Goal: Navigation & Orientation: Find specific page/section

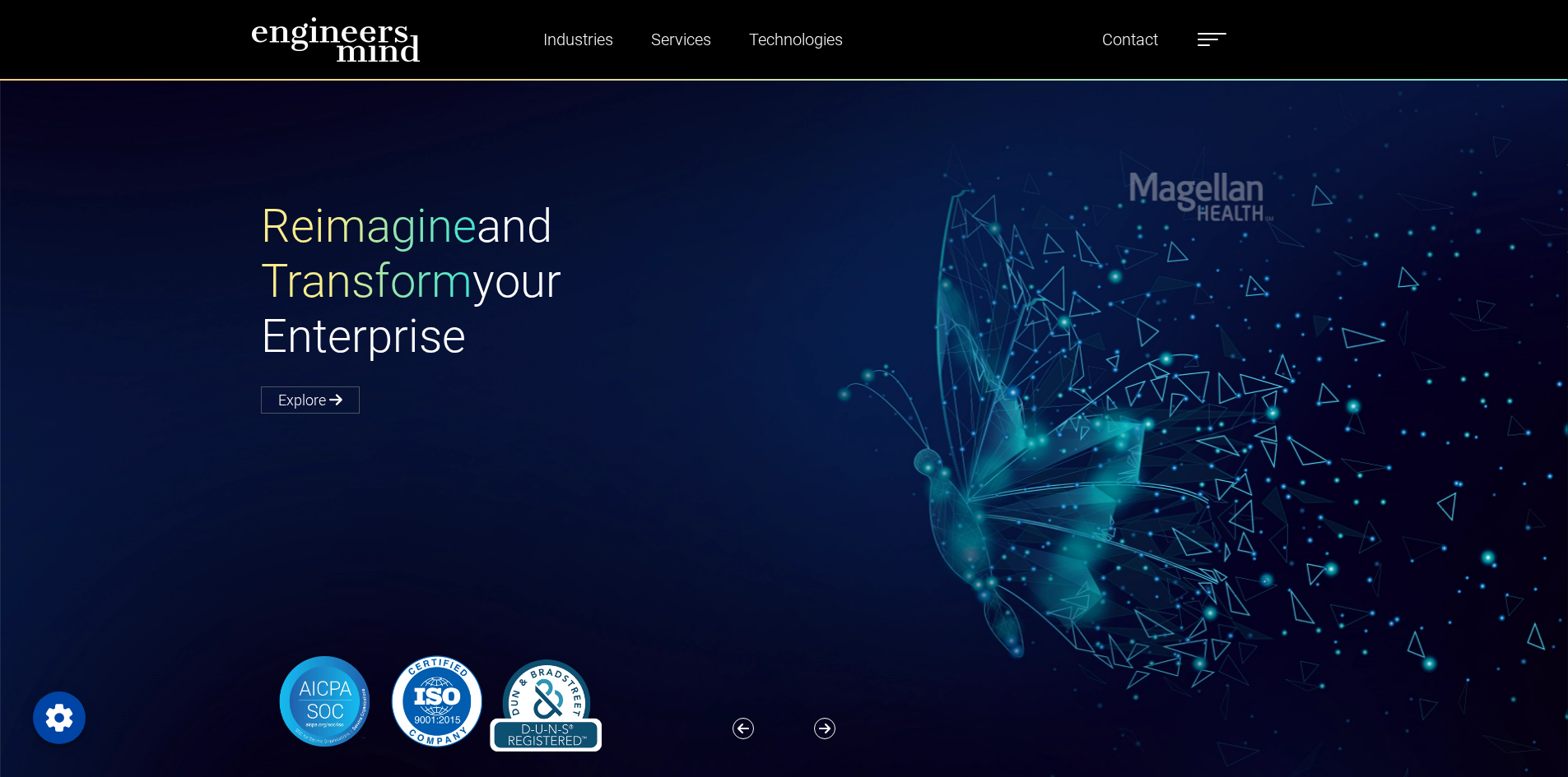
click at [1202, 36] on label at bounding box center [1212, 39] width 29 height 21
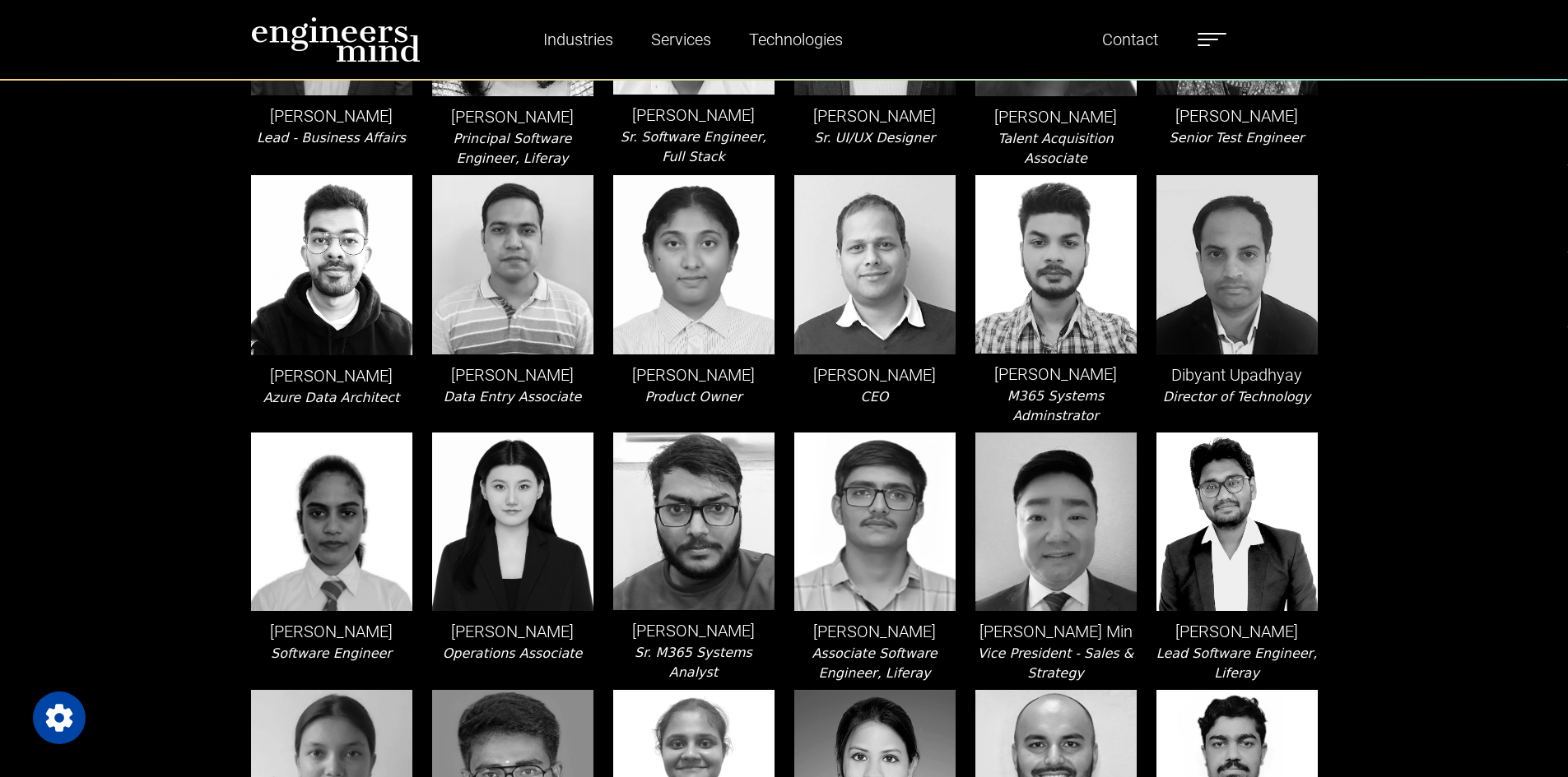
scroll to position [849, 0]
